Goal: Transaction & Acquisition: Purchase product/service

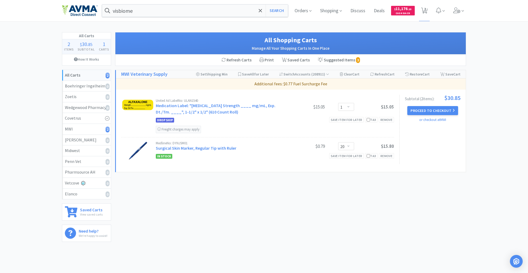
select select "1"
select select "20"
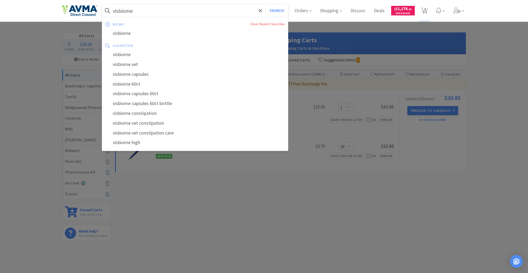
click at [143, 9] on input "visbiome" at bounding box center [195, 11] width 186 height 12
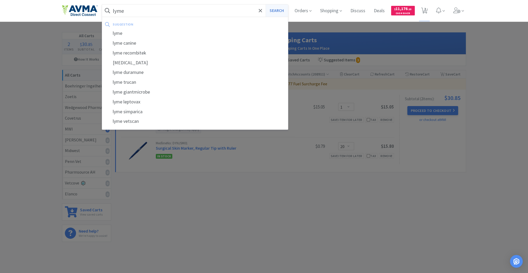
type input "lyme"
click at [273, 11] on button "Search" at bounding box center [277, 11] width 22 height 12
select select "1"
select select "20"
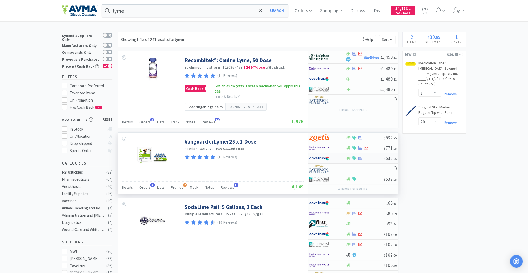
click at [320, 162] on div at bounding box center [323, 158] width 29 height 9
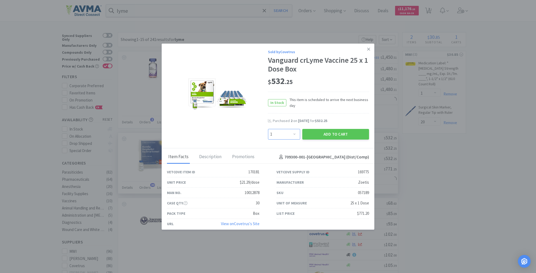
click at [291, 135] on select "Enter Quantity 1 2 3 4 5 6 7 8 9 10 11 12 13 14 15 16 17 18 19 20 Enter Quantity" at bounding box center [284, 134] width 32 height 11
select select "3"
click at [268, 129] on select "Enter Quantity 1 2 3 4 5 6 7 8 9 10 11 12 13 14 15 16 17 18 19 20 Enter Quantity" at bounding box center [284, 134] width 32 height 11
click at [321, 131] on button "Add to Cart" at bounding box center [335, 134] width 67 height 11
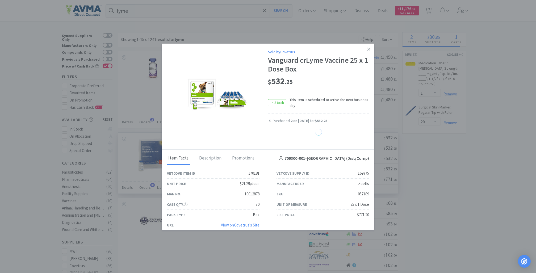
select select "1"
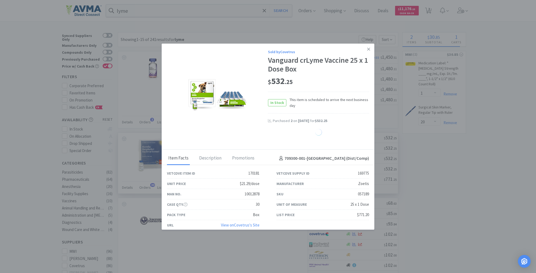
select select "1"
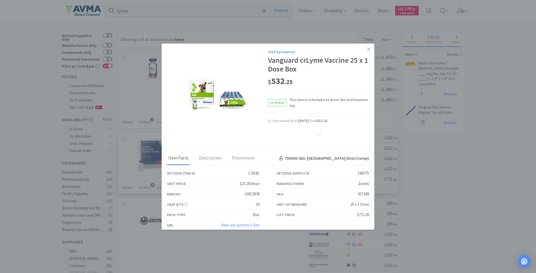
select select "1"
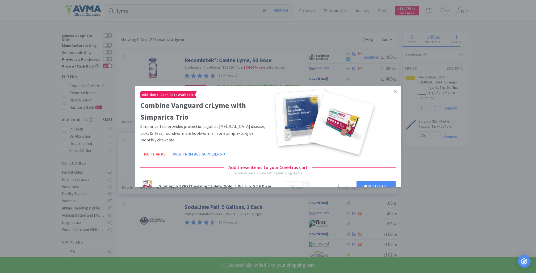
select select "3"
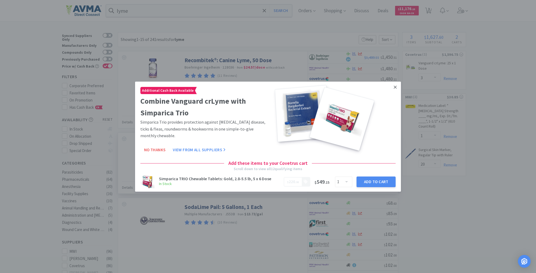
click at [394, 86] on icon at bounding box center [395, 87] width 3 height 5
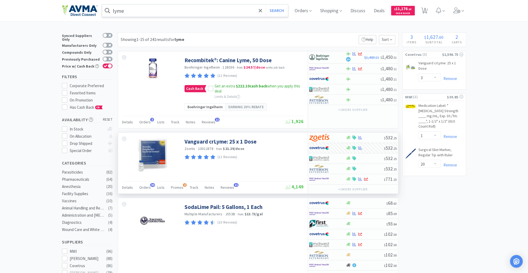
click at [132, 13] on input "lyme" at bounding box center [195, 11] width 186 height 12
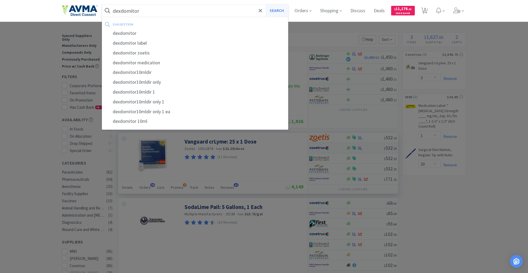
type input "dexdomitor"
click at [279, 11] on button "Search" at bounding box center [277, 11] width 22 height 12
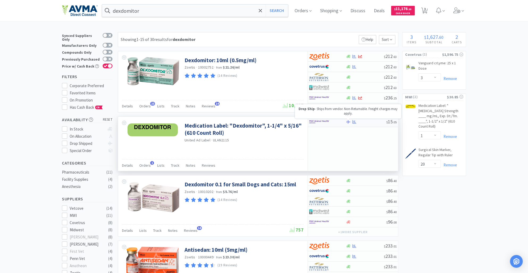
click at [350, 121] on icon at bounding box center [349, 121] width 4 height 3
select select "1"
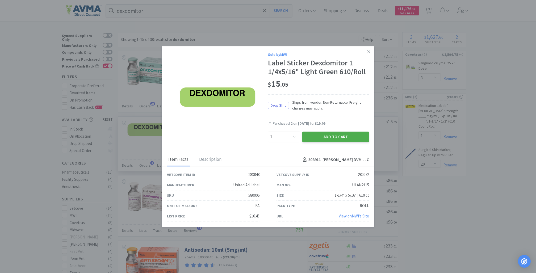
click at [333, 136] on button "Add to Cart" at bounding box center [335, 137] width 67 height 11
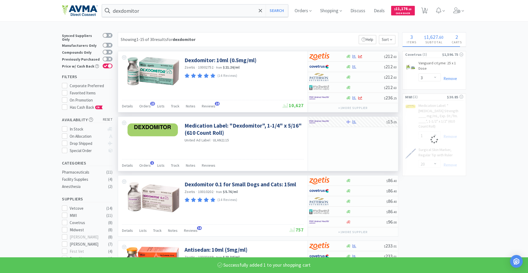
select select "1"
select select "20"
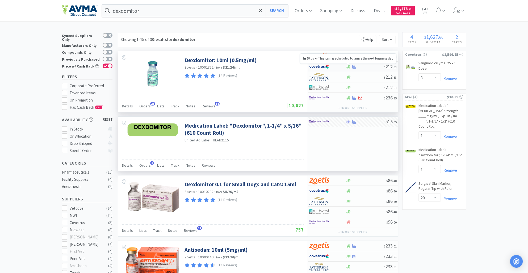
click at [347, 66] on icon at bounding box center [349, 66] width 4 height 3
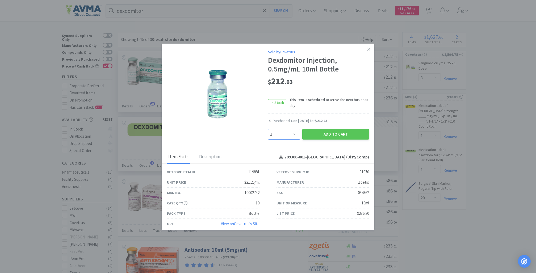
click at [289, 136] on select "Enter Quantity 1 2 3 4 5 6 7 8 9 10 11 12 13 14 15 16 17 18 19 20 Enter Quantity" at bounding box center [284, 134] width 32 height 11
select select "2"
click at [268, 129] on select "Enter Quantity 1 2 3 4 5 6 7 8 9 10 11 12 13 14 15 16 17 18 19 20 Enter Quantity" at bounding box center [284, 134] width 32 height 11
click at [334, 136] on button "Add to Cart" at bounding box center [335, 134] width 67 height 11
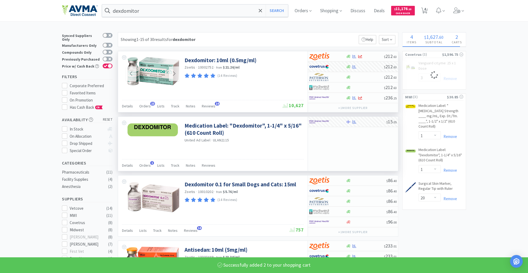
select select "2"
select select "3"
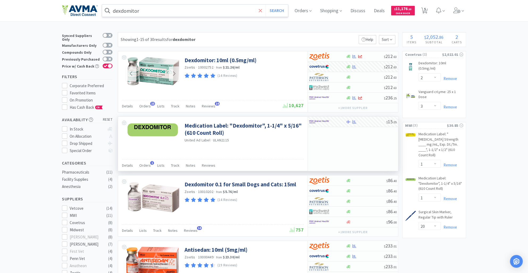
click at [261, 11] on span at bounding box center [260, 10] width 6 height 11
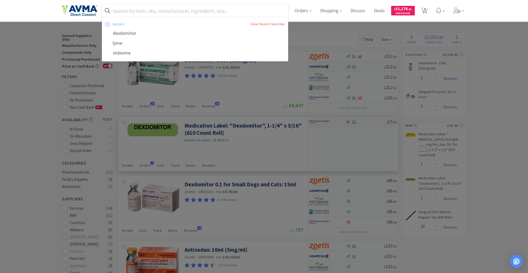
click at [261, 11] on input "text" at bounding box center [195, 11] width 186 height 12
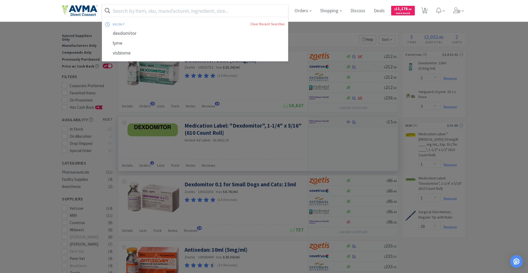
click at [261, 11] on input "text" at bounding box center [195, 11] width 186 height 12
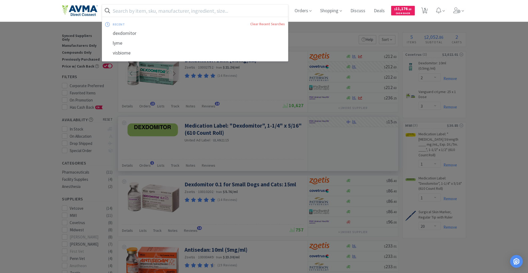
click at [261, 11] on input "text" at bounding box center [195, 11] width 186 height 12
click at [427, 11] on icon at bounding box center [424, 11] width 7 height 6
select select "2"
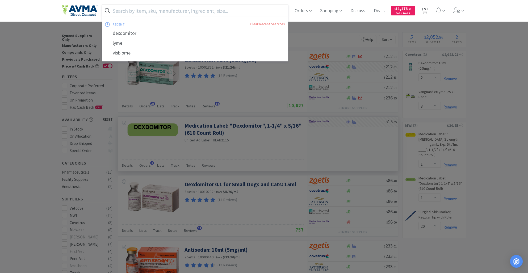
select select "3"
select select "1"
select select "20"
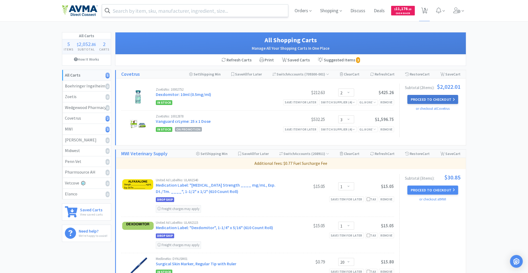
click at [419, 102] on button "Proceed to Checkout" at bounding box center [432, 99] width 51 height 9
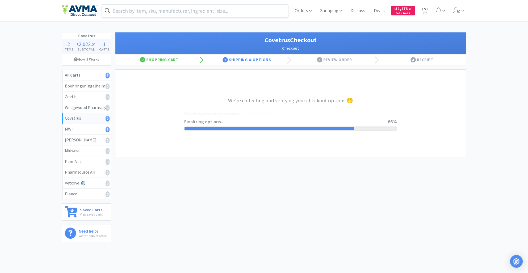
select select "ACCOUNT"
select select "cvt-standard-net"
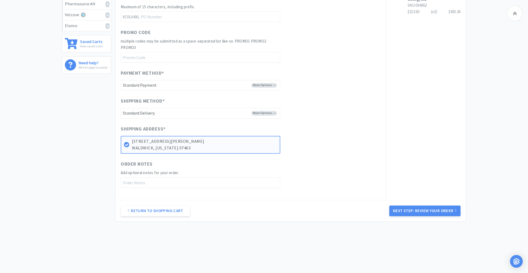
scroll to position [171, 0]
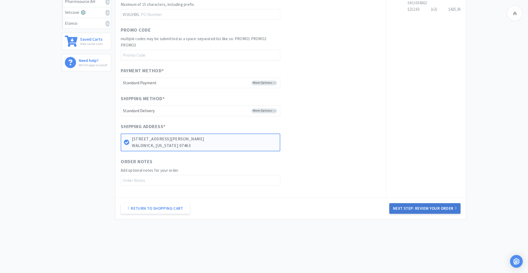
click at [409, 204] on button "Next Step: Review Your Order" at bounding box center [424, 208] width 71 height 11
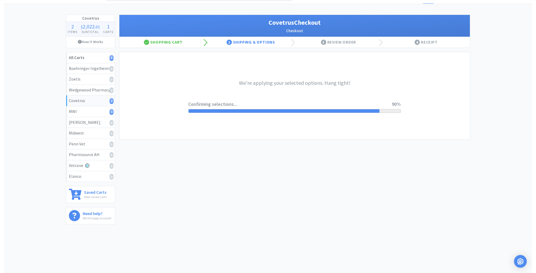
scroll to position [0, 0]
